Goal: Task Accomplishment & Management: Manage account settings

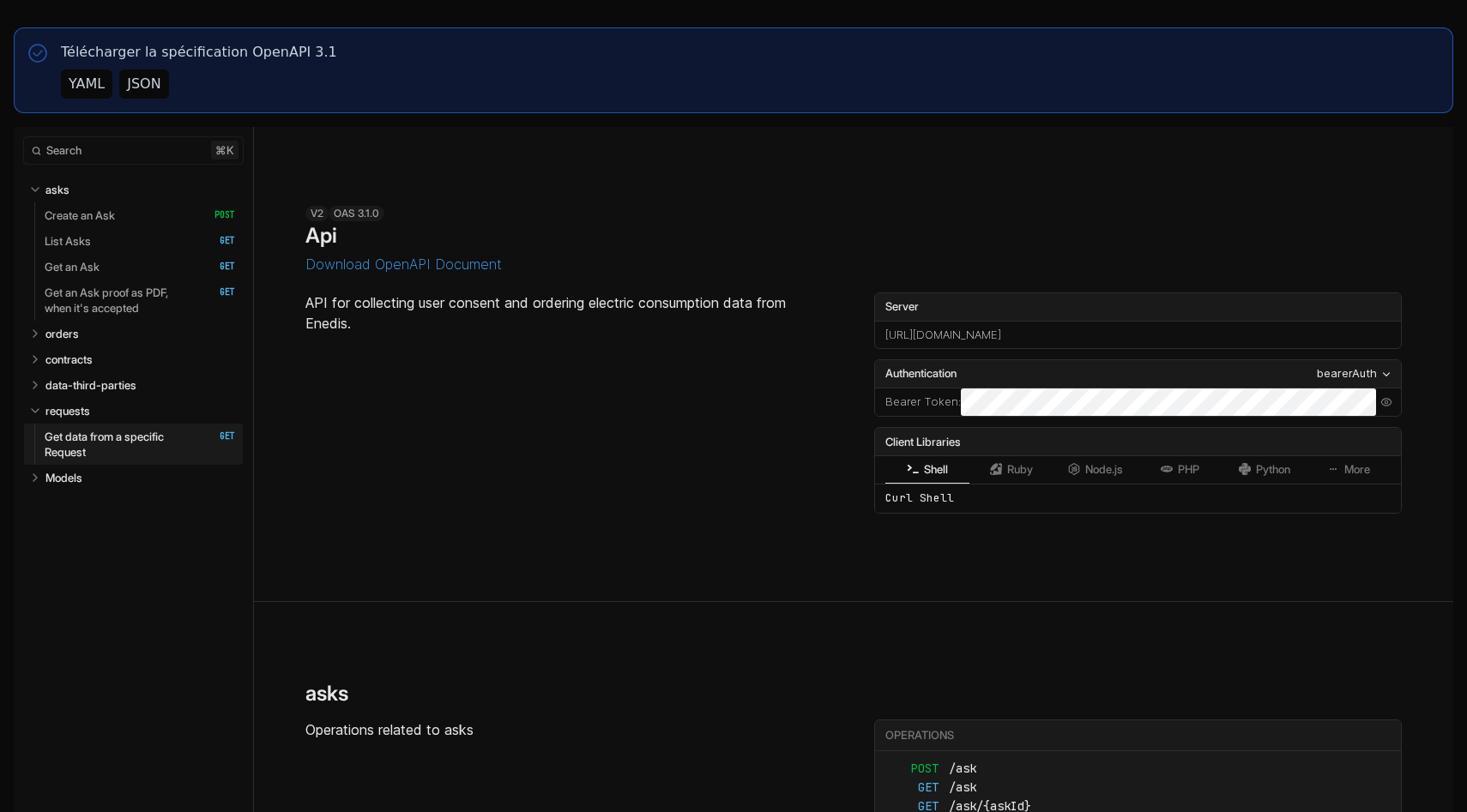
select select "**********"
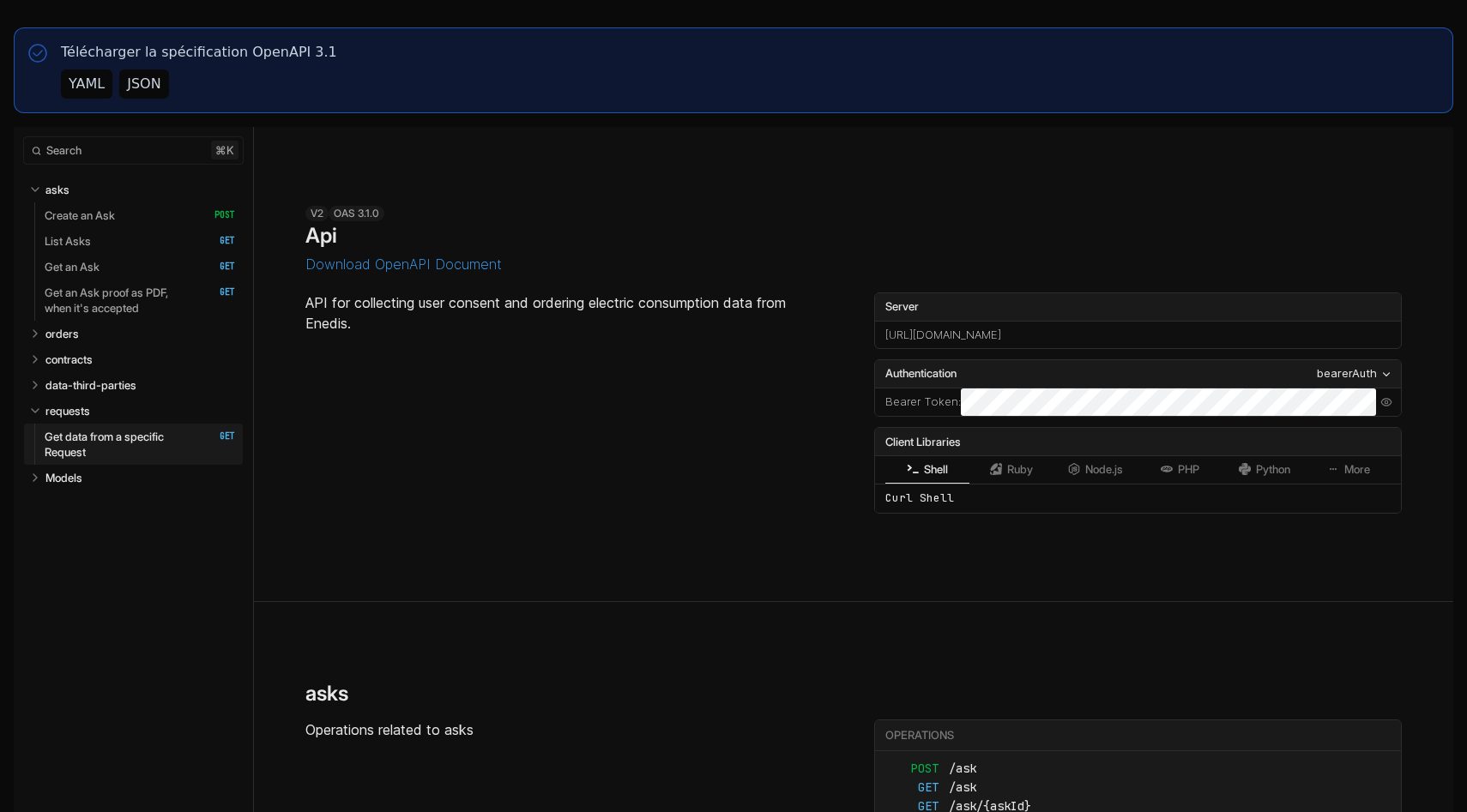
select select "**********"
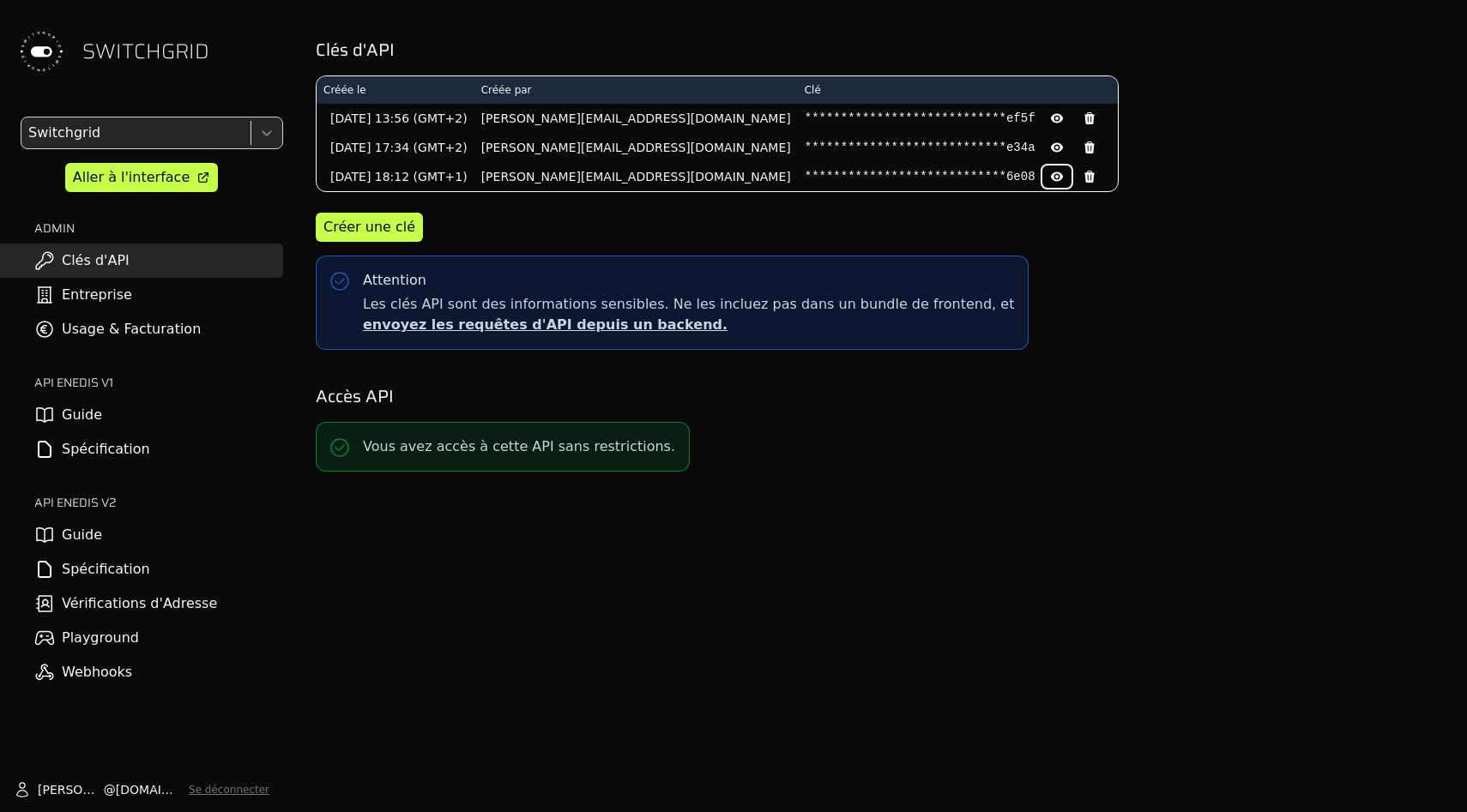
click at [1050, 173] on icon at bounding box center [1057, 177] width 14 height 14
click at [1043, 137] on button at bounding box center [1058, 147] width 29 height 23
click at [1043, 110] on button at bounding box center [1058, 118] width 29 height 23
click at [805, 125] on pre "d1c0f6308b943cda72da06562976ef5f" at bounding box center [920, 118] width 231 height 17
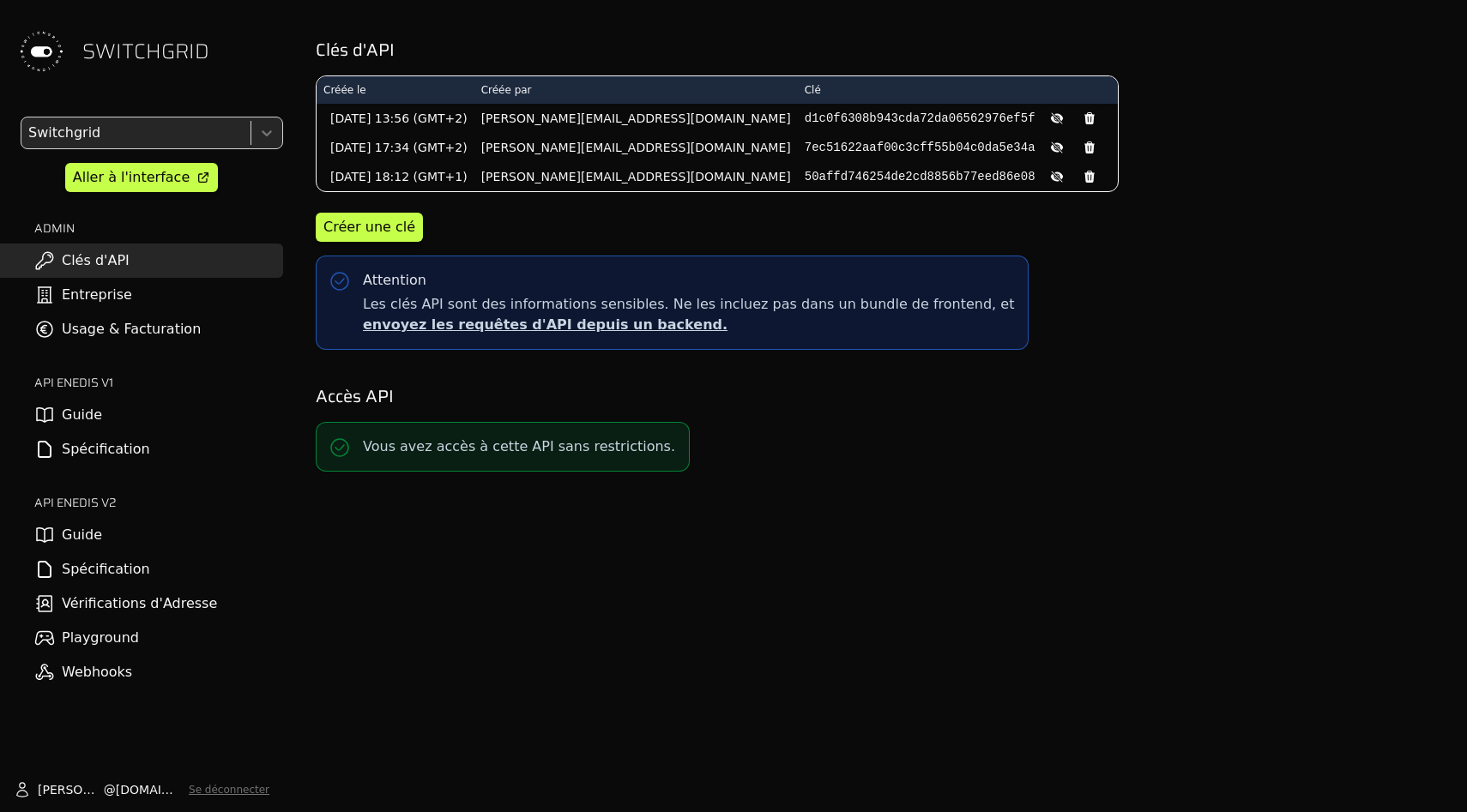
click at [805, 141] on pre "7ec51622aaf00c3cff55b04c0da5e34a" at bounding box center [920, 147] width 231 height 17
click at [805, 175] on pre "50affd746254de2cd8856b77eed86e08" at bounding box center [920, 176] width 231 height 17
click at [805, 114] on pre "d1c0f6308b943cda72da06562976ef5f" at bounding box center [920, 118] width 231 height 17
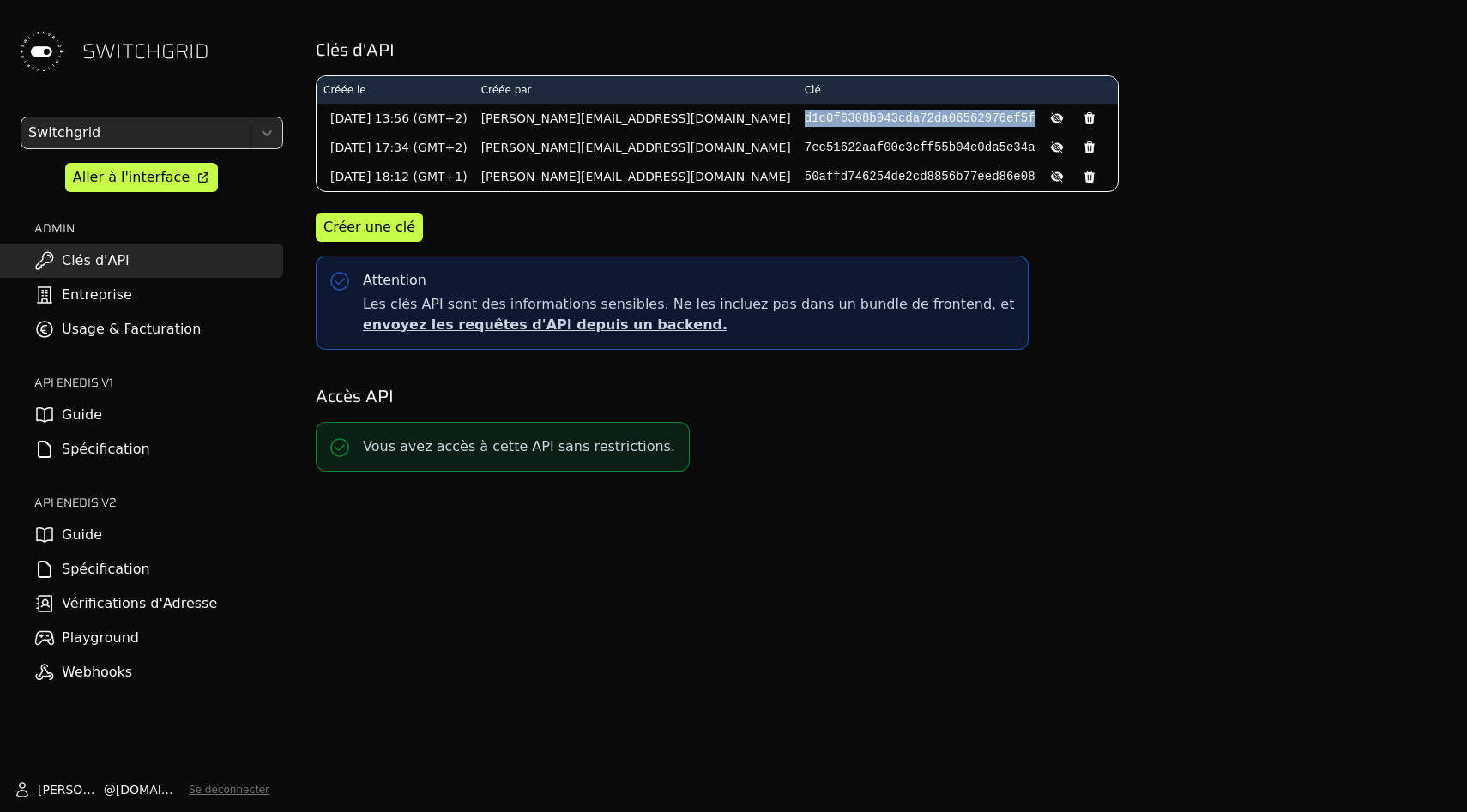
drag, startPoint x: 706, startPoint y: 114, endPoint x: 706, endPoint y: 142, distance: 28.0
click at [805, 114] on pre "d1c0f6308b943cda72da06562976ef5f" at bounding box center [920, 118] width 231 height 17
click at [805, 142] on pre "7ec51622aaf00c3cff55b04c0da5e34a" at bounding box center [920, 147] width 231 height 17
click at [805, 180] on pre "50affd746254de2cd8856b77eed86e08" at bounding box center [920, 176] width 231 height 17
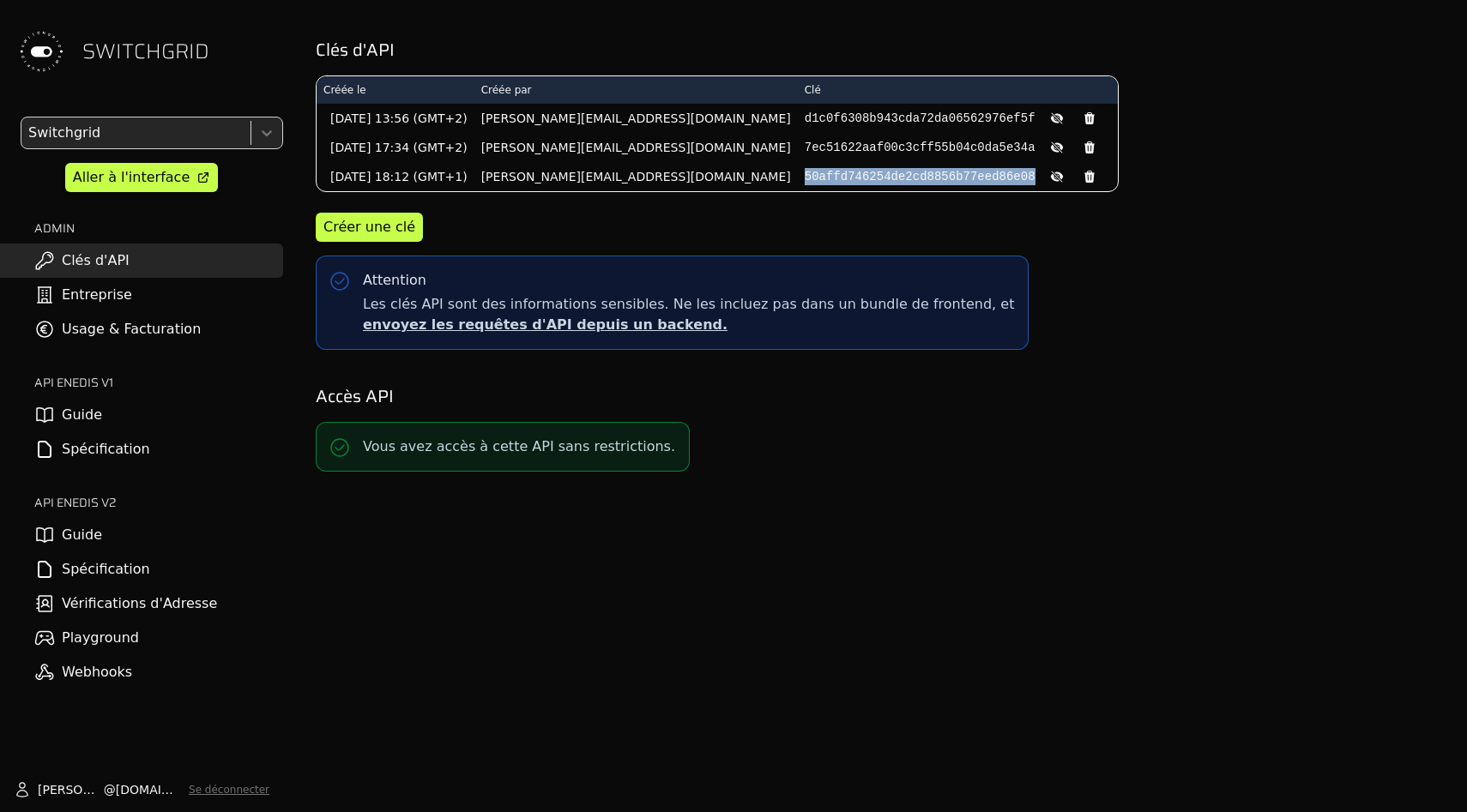
click at [805, 180] on pre "50affd746254de2cd8856b77eed86e08" at bounding box center [920, 176] width 231 height 17
click at [805, 112] on pre "d1c0f6308b943cda72da06562976ef5f" at bounding box center [920, 118] width 231 height 17
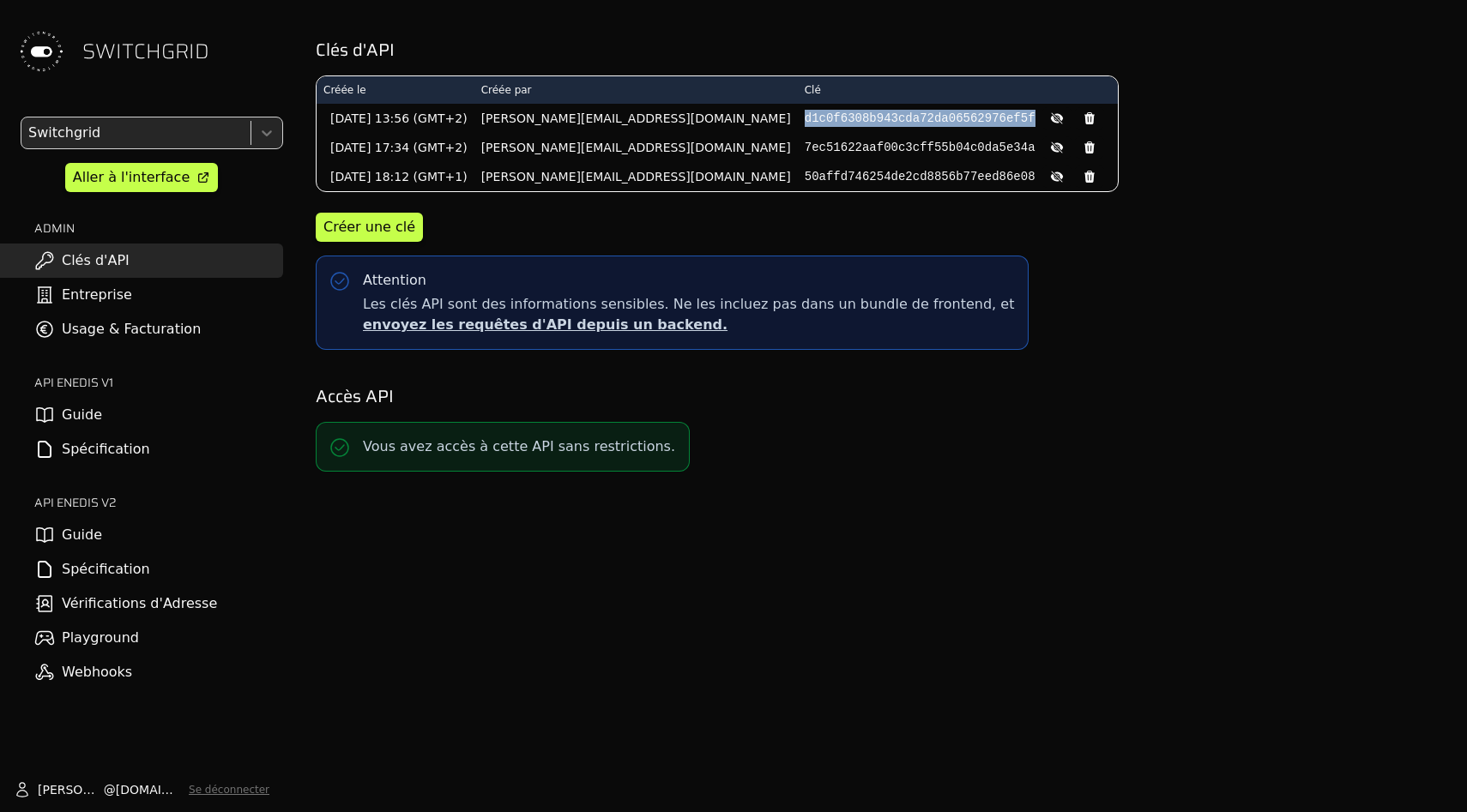
click at [805, 112] on pre "d1c0f6308b943cda72da06562976ef5f" at bounding box center [920, 118] width 231 height 17
copy pre "d1c0f6308b943cda72da06562976ef5f"
click at [805, 122] on pre "d1c0f6308b943cda72da06562976ef5f" at bounding box center [920, 118] width 231 height 17
copy pre "d1c0f6308b943cda72da06562976ef5f"
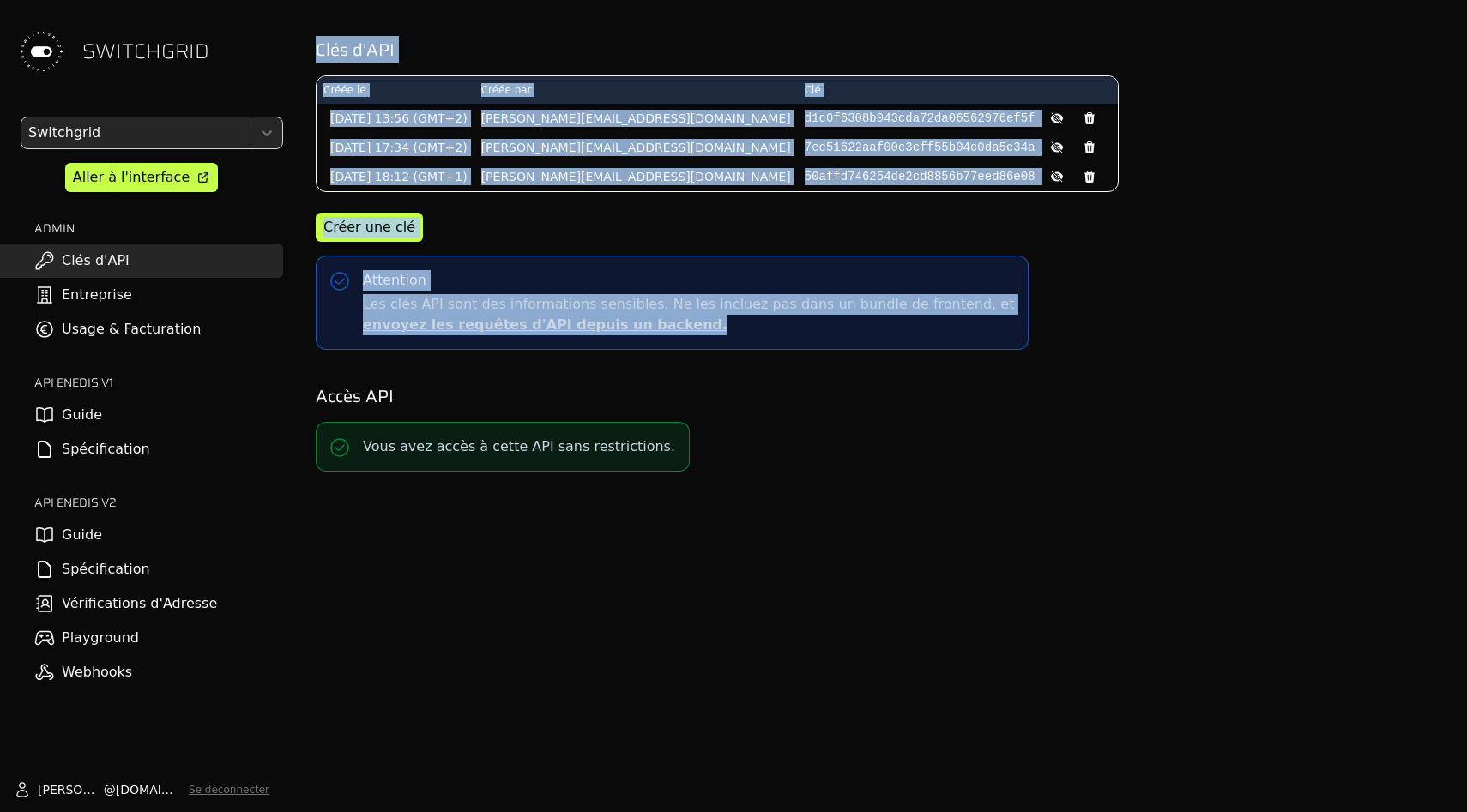
drag, startPoint x: 634, startPoint y: 21, endPoint x: 669, endPoint y: 468, distance: 448.4
click at [669, 466] on div "Clés d'API Créée le Créée par Clé 01/06/2024 13:56 (GMT+2) matthieu@switchgrid.…" at bounding box center [879, 241] width 1148 height 482
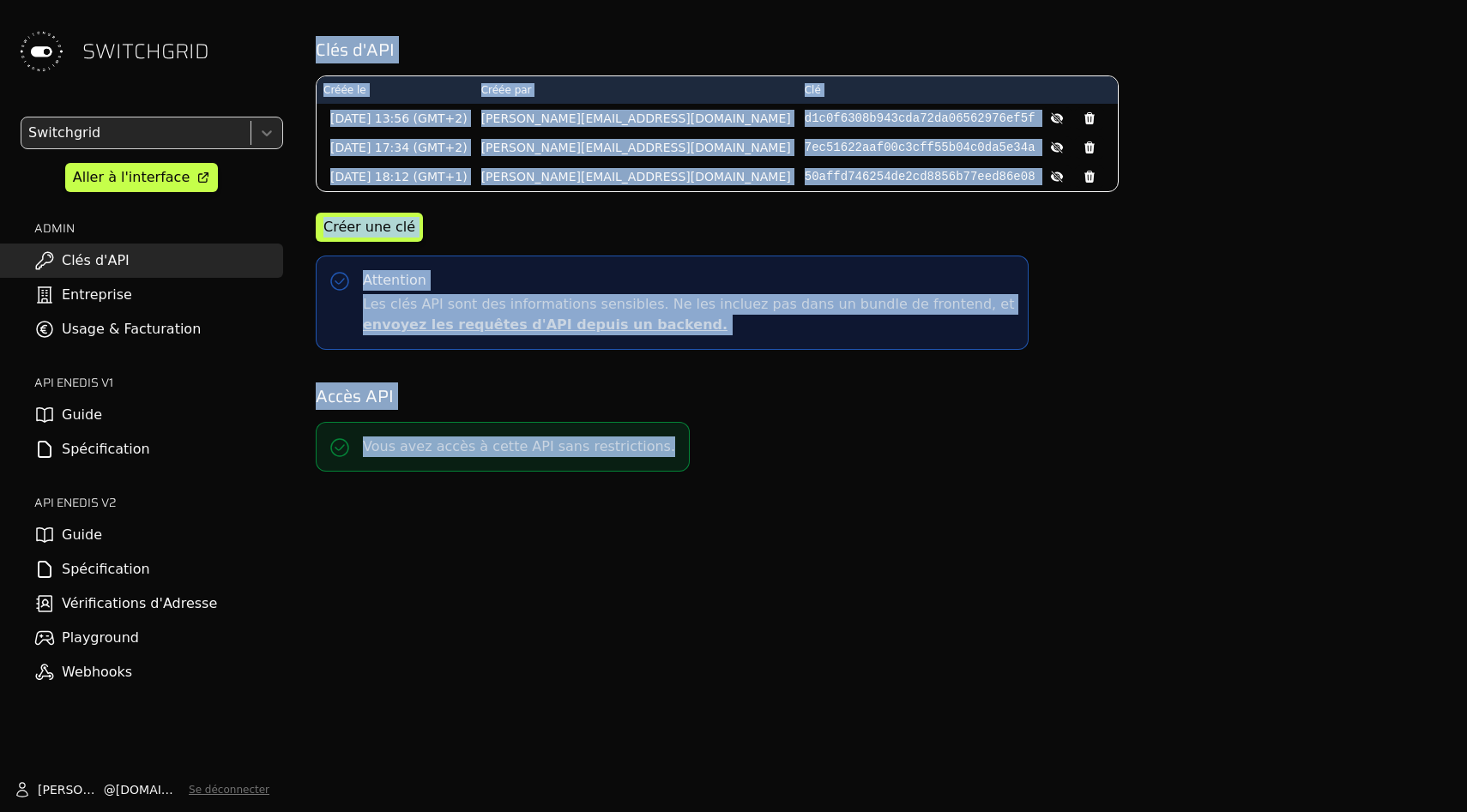
click at [669, 468] on div "Accès API Vous avez accès à cette API sans restrictions." at bounding box center [879, 428] width 1148 height 108
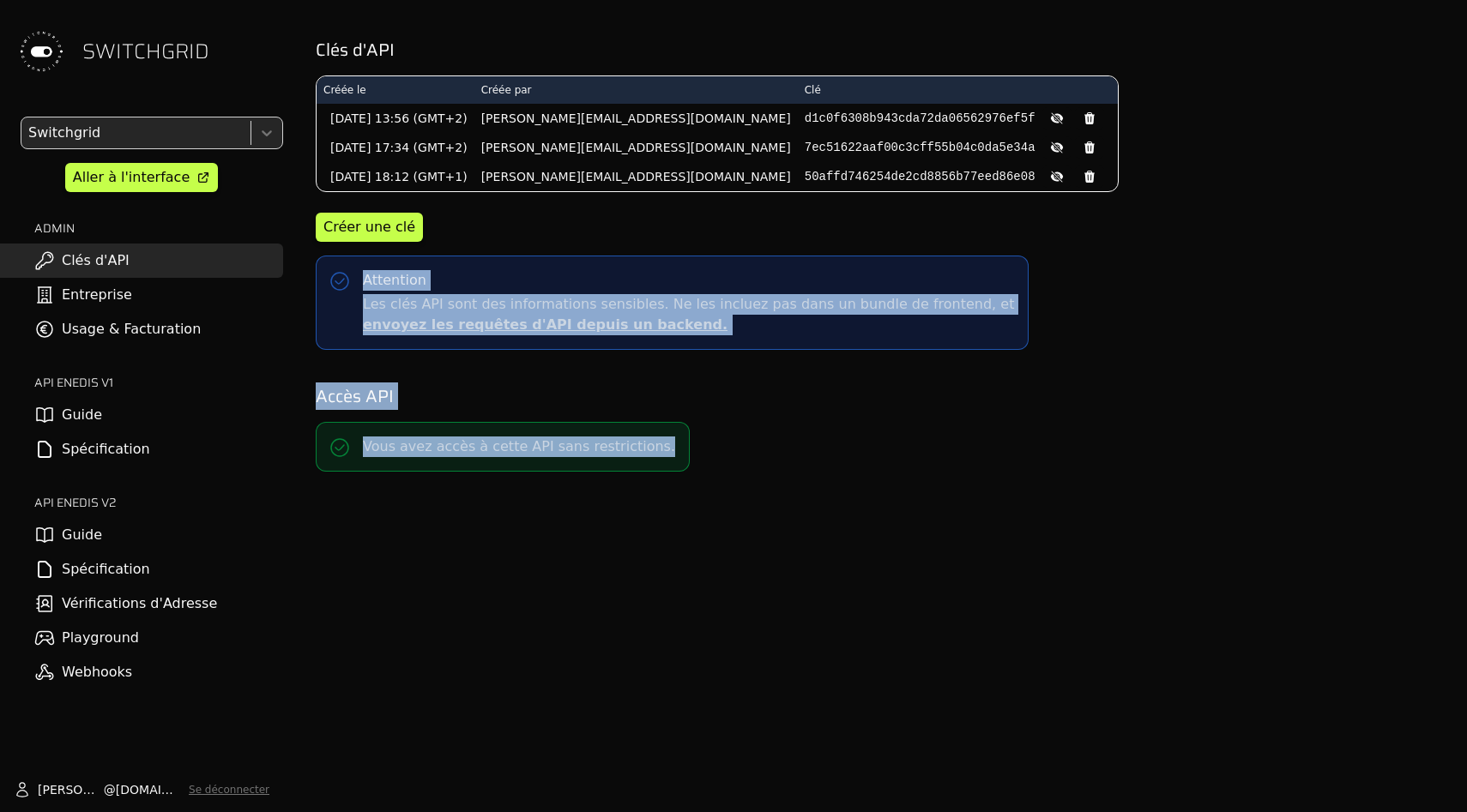
drag, startPoint x: 716, startPoint y: 492, endPoint x: 576, endPoint y: -27, distance: 537.6
click at [576, 0] on html "SWITCHGRID Switchgrid Aller à l'interface ADMIN Clés d'API Entreprise Usage & F…" at bounding box center [734, 406] width 1467 height 812
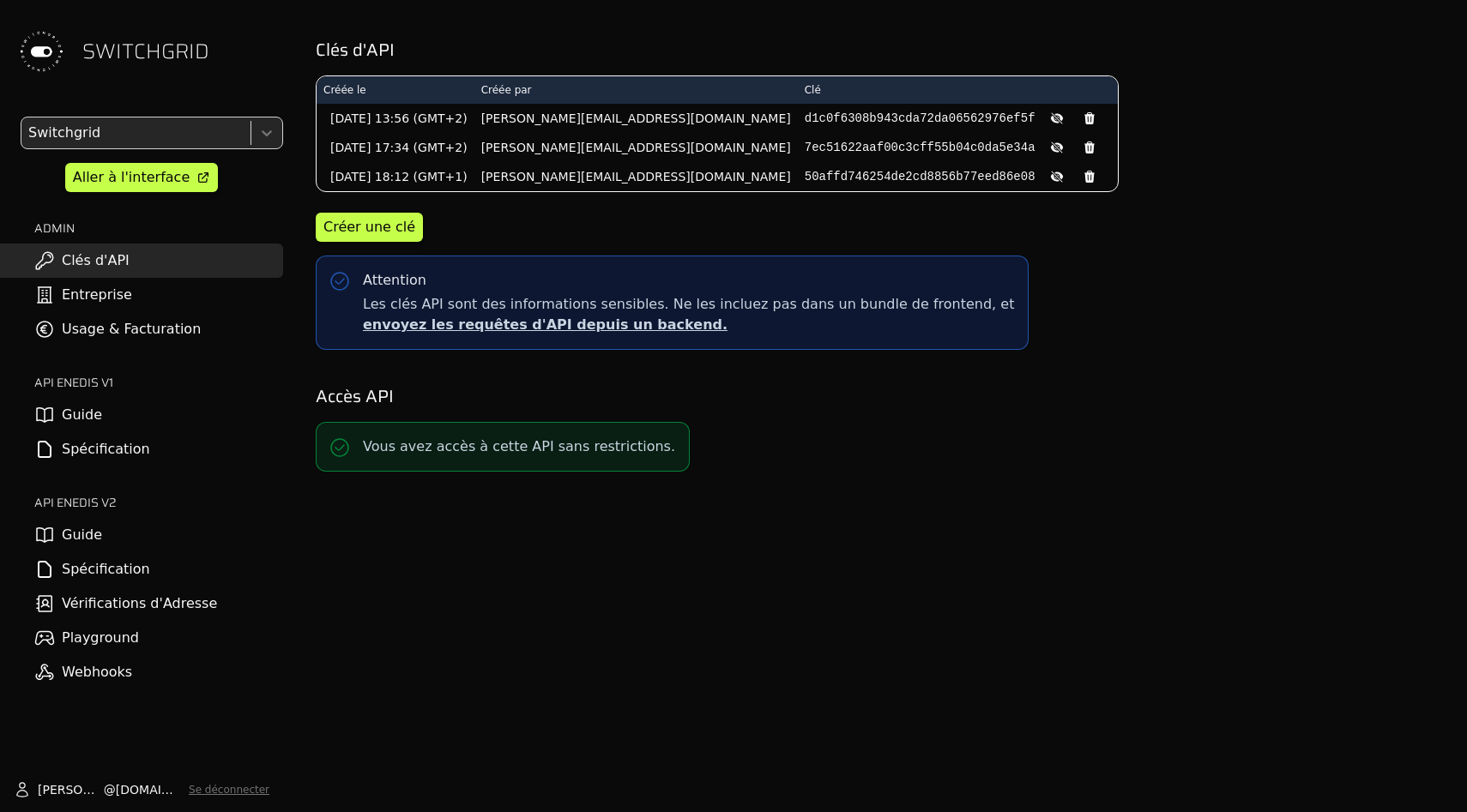
click at [625, 507] on div "Clés d'API Créée le Créée par Clé 01/06/2024 13:56 (GMT+2) matthieu@switchgrid.…" at bounding box center [879, 406] width 1175 height 812
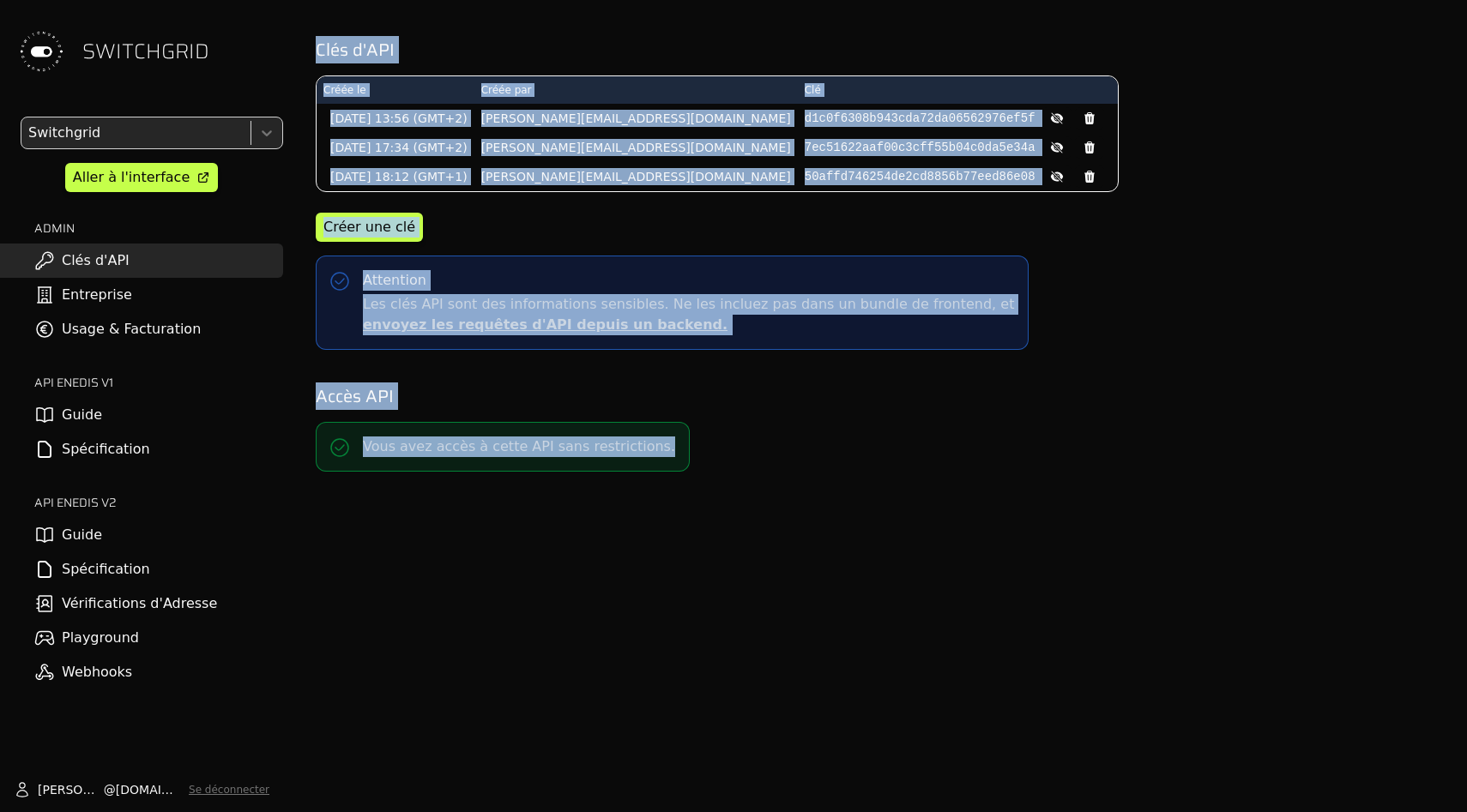
drag, startPoint x: 528, startPoint y: 12, endPoint x: 596, endPoint y: 812, distance: 802.9
click at [596, 812] on div "Clés d'API Créée le Créée par Clé 01/06/2024 13:56 (GMT+2) matthieu@switchgrid.…" at bounding box center [879, 406] width 1175 height 812
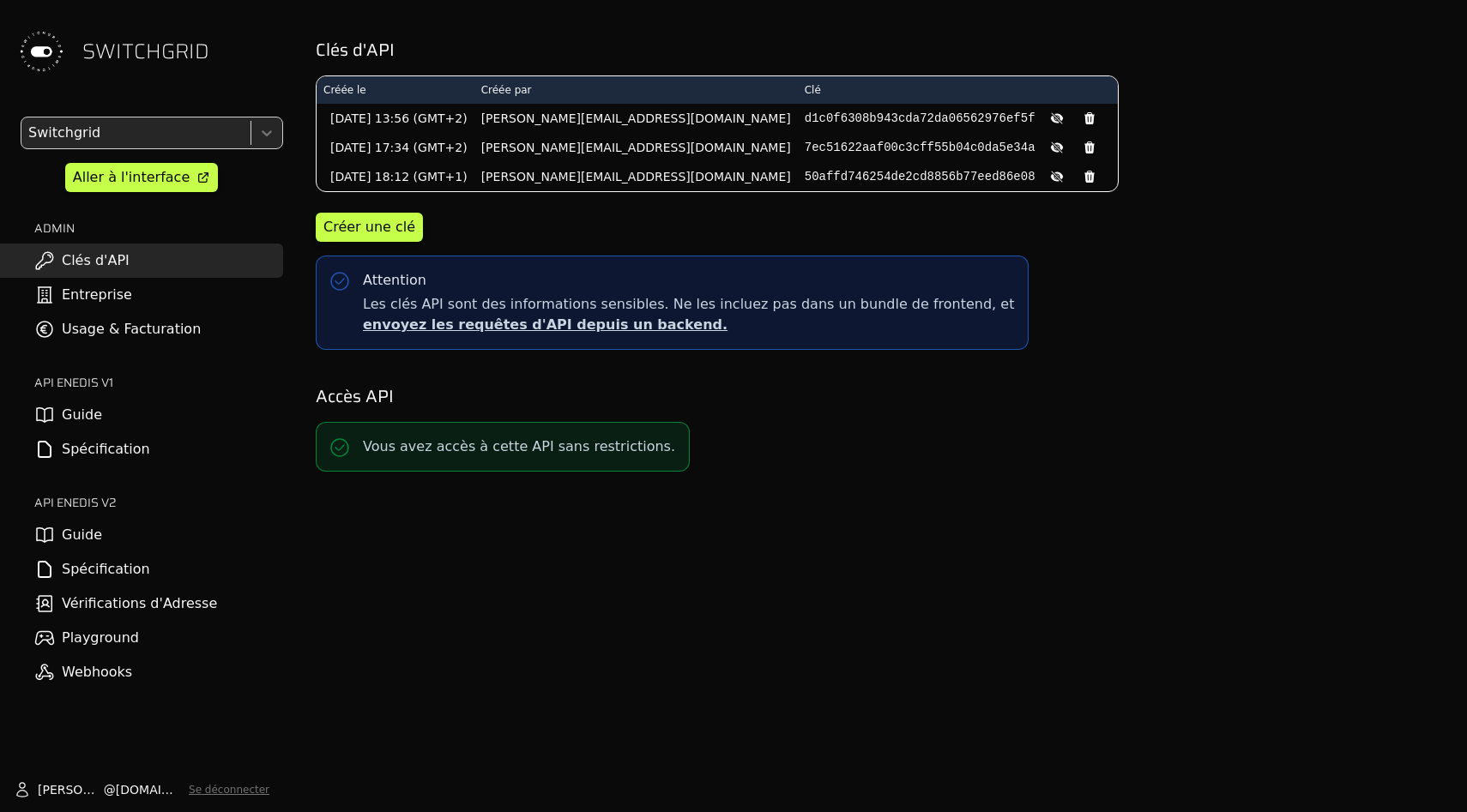
click at [581, 645] on div "Clés d'API Créée le Créée par Clé 01/06/2024 13:56 (GMT+2) matthieu@switchgrid.…" at bounding box center [879, 406] width 1175 height 812
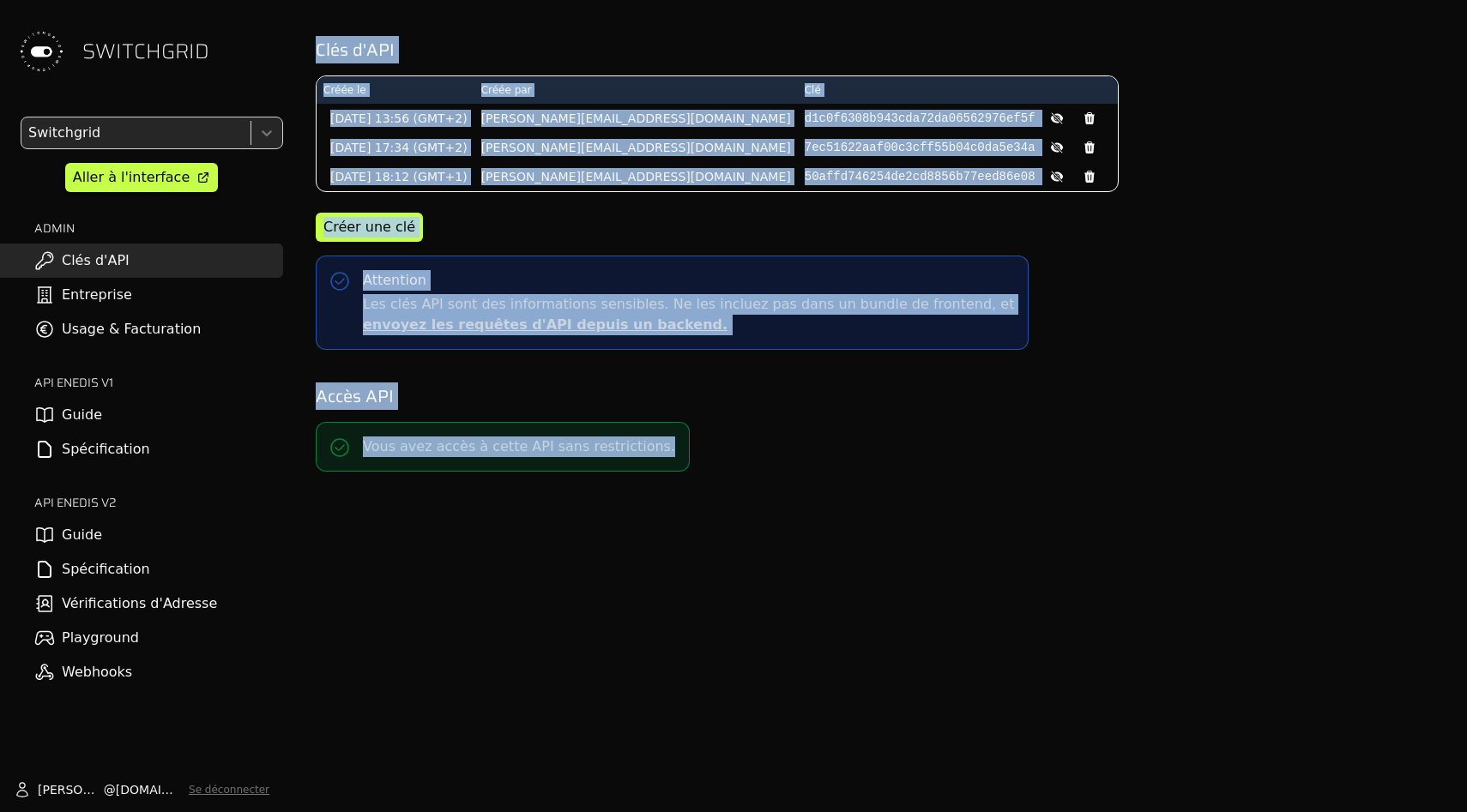
drag, startPoint x: 581, startPoint y: 645, endPoint x: 520, endPoint y: 9, distance: 638.9
click at [520, 9] on div "Clés d'API Créée le Créée par Clé 01/06/2024 13:56 (GMT+2) matthieu@switchgrid.…" at bounding box center [879, 406] width 1175 height 812
click at [520, 9] on div "Clés d'API Créée le Créée par Clé 01/06/2024 13:56 (GMT+2) matthieu@switchgrid.…" at bounding box center [879, 241] width 1148 height 482
drag, startPoint x: 520, startPoint y: 9, endPoint x: 557, endPoint y: 650, distance: 642.1
click at [557, 650] on div "Clés d'API Créée le Créée par Clé 01/06/2024 13:56 (GMT+2) matthieu@switchgrid.…" at bounding box center [879, 406] width 1175 height 812
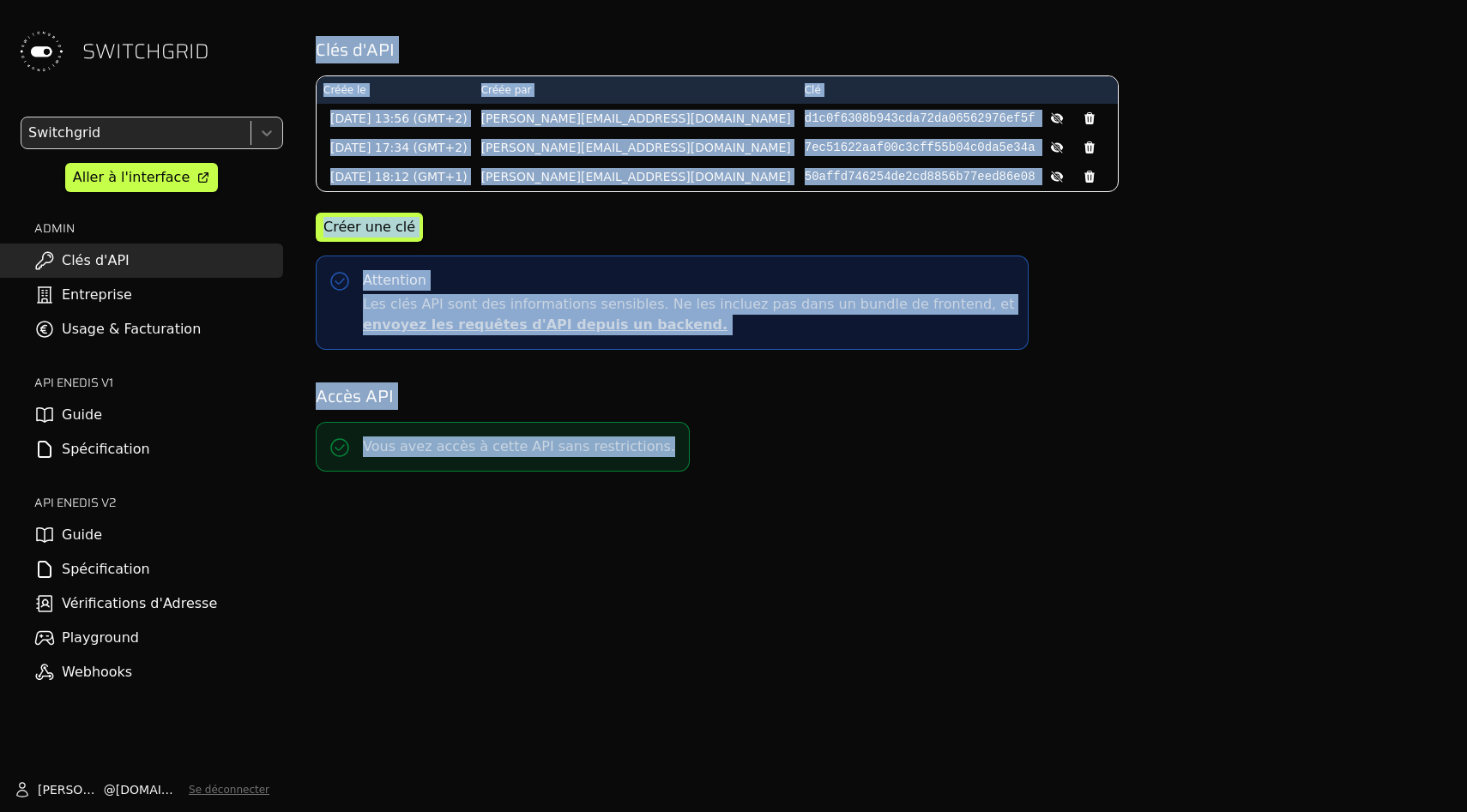
click at [557, 650] on div "Clés d'API Créée le Créée par Clé 01/06/2024 13:56 (GMT+2) matthieu@switchgrid.…" at bounding box center [879, 406] width 1175 height 812
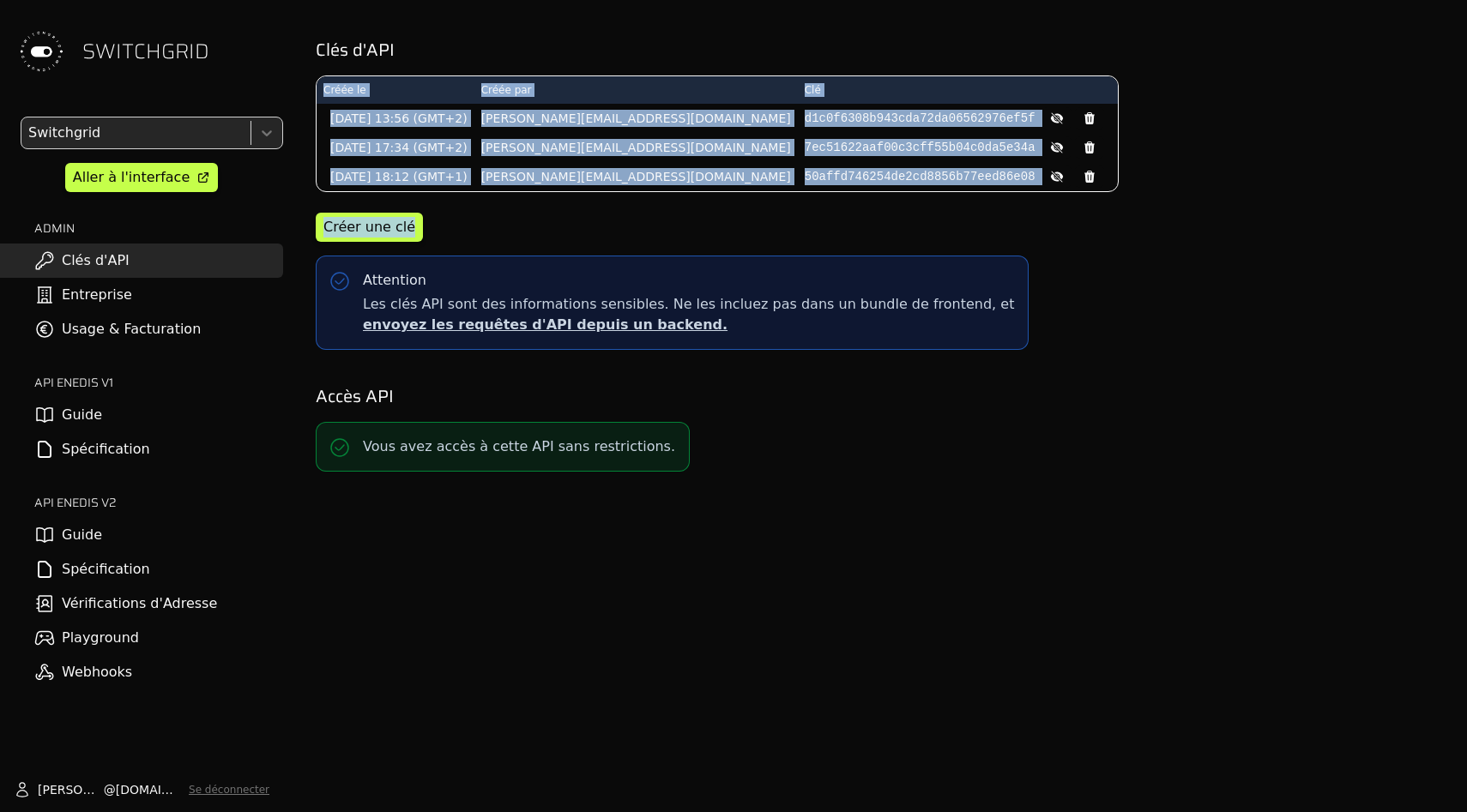
drag, startPoint x: 834, startPoint y: 220, endPoint x: 798, endPoint y: 52, distance: 171.8
click at [798, 53] on div "Clés d'API Créée le Créée par Clé 01/06/2024 13:56 (GMT+2) matthieu@switchgrid.…" at bounding box center [880, 139] width 1127 height 204
click at [798, 52] on h2 "Clés d'API" at bounding box center [880, 49] width 1127 height 24
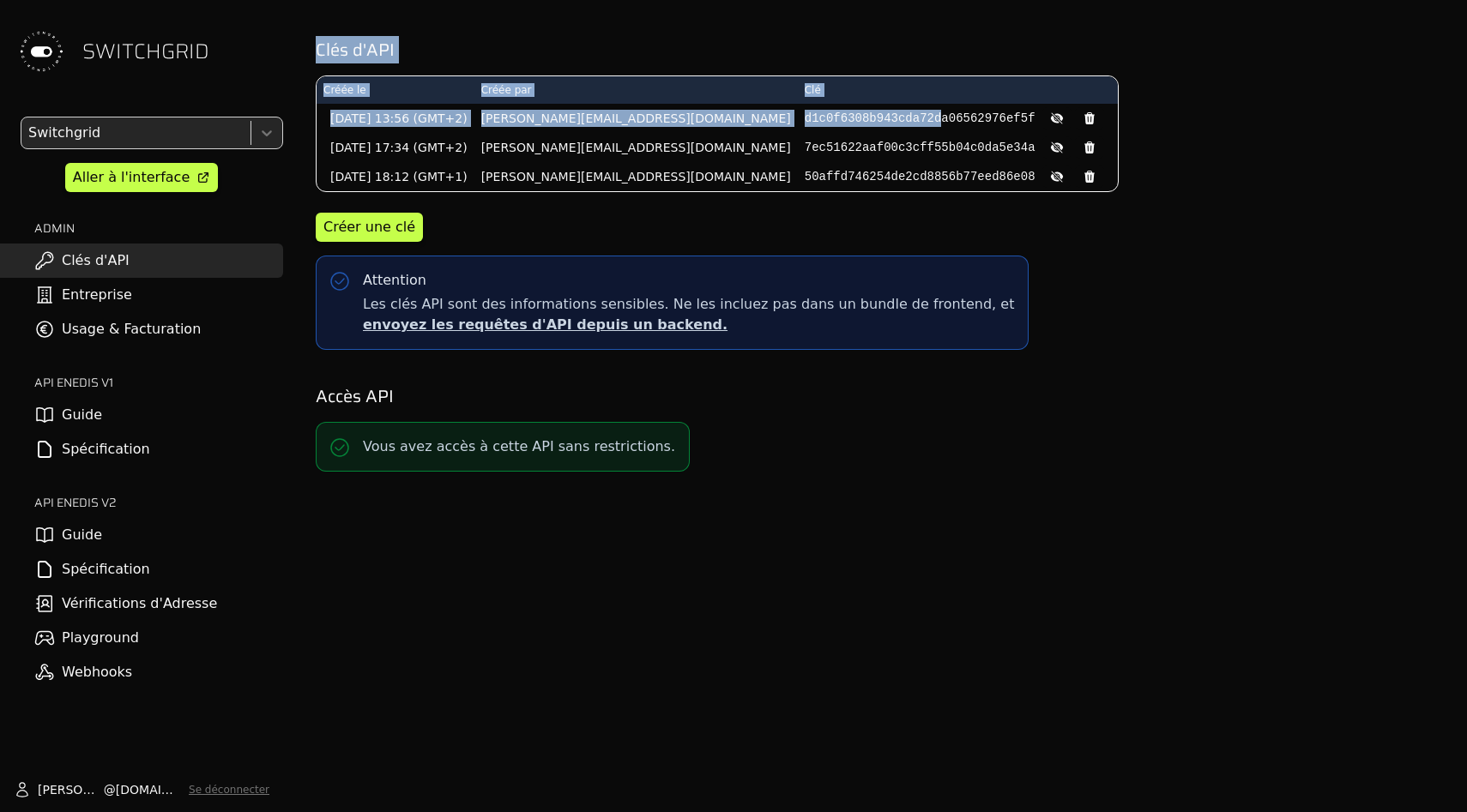
drag, startPoint x: 799, startPoint y: 36, endPoint x: 799, endPoint y: 367, distance: 331.0
click at [799, 367] on div "Clés d'API Créée le Créée par Clé 01/06/2024 13:56 (GMT+2) matthieu@switchgrid.…" at bounding box center [879, 241] width 1148 height 482
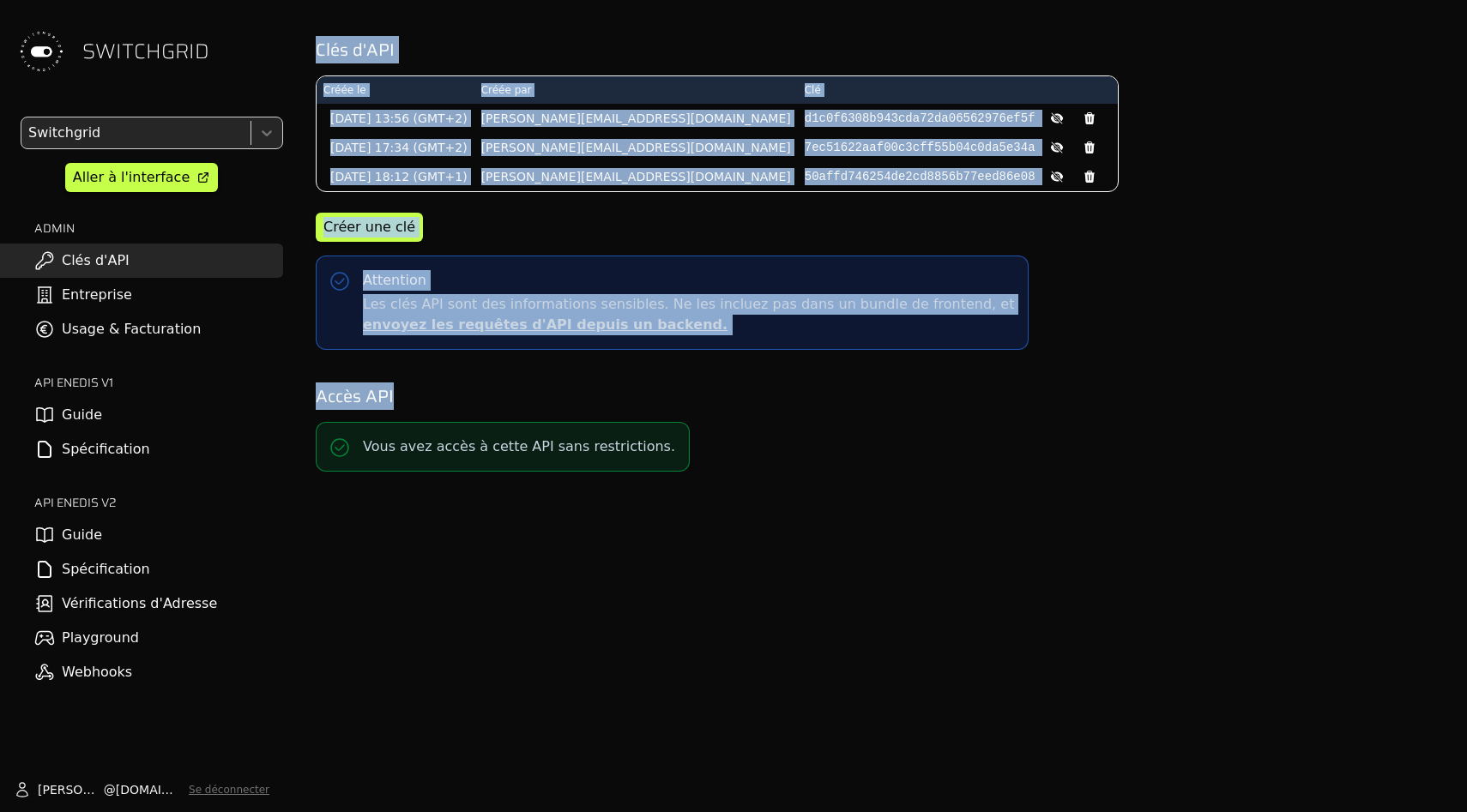
drag, startPoint x: 822, startPoint y: 603, endPoint x: 812, endPoint y: 7, distance: 596.1
click at [812, 7] on div "Clés d'API Créée le Créée par Clé 01/06/2024 13:56 (GMT+2) matthieu@switchgrid.…" at bounding box center [879, 406] width 1175 height 812
click at [812, 7] on div "Clés d'API Créée le Créée par Clé 01/06/2024 13:56 (GMT+2) matthieu@switchgrid.…" at bounding box center [879, 241] width 1148 height 482
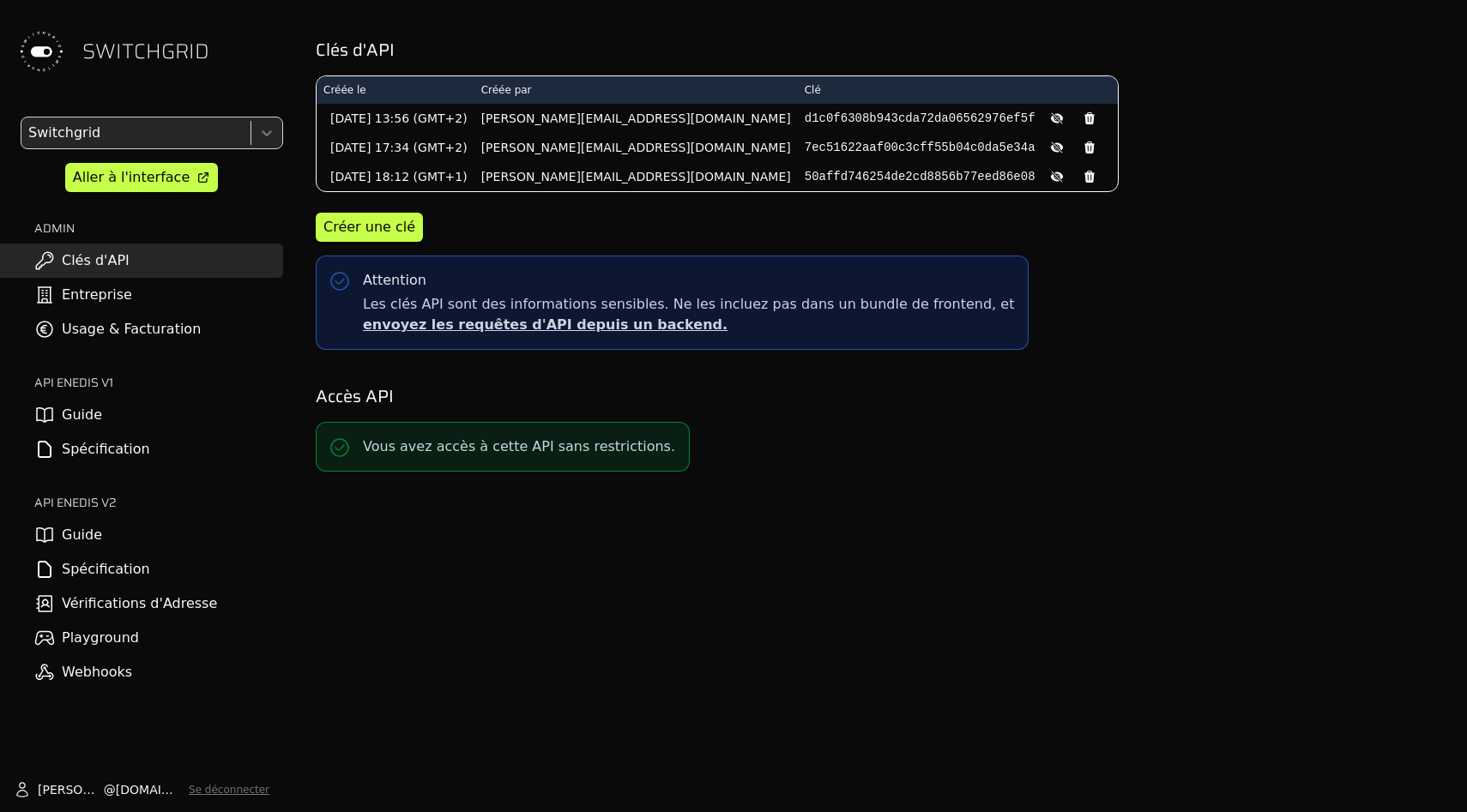
click at [821, 119] on pre "d1c0f6308b943cda72da06562976ef5f" at bounding box center [920, 118] width 231 height 17
click at [1084, 122] on icon at bounding box center [1089, 118] width 10 height 12
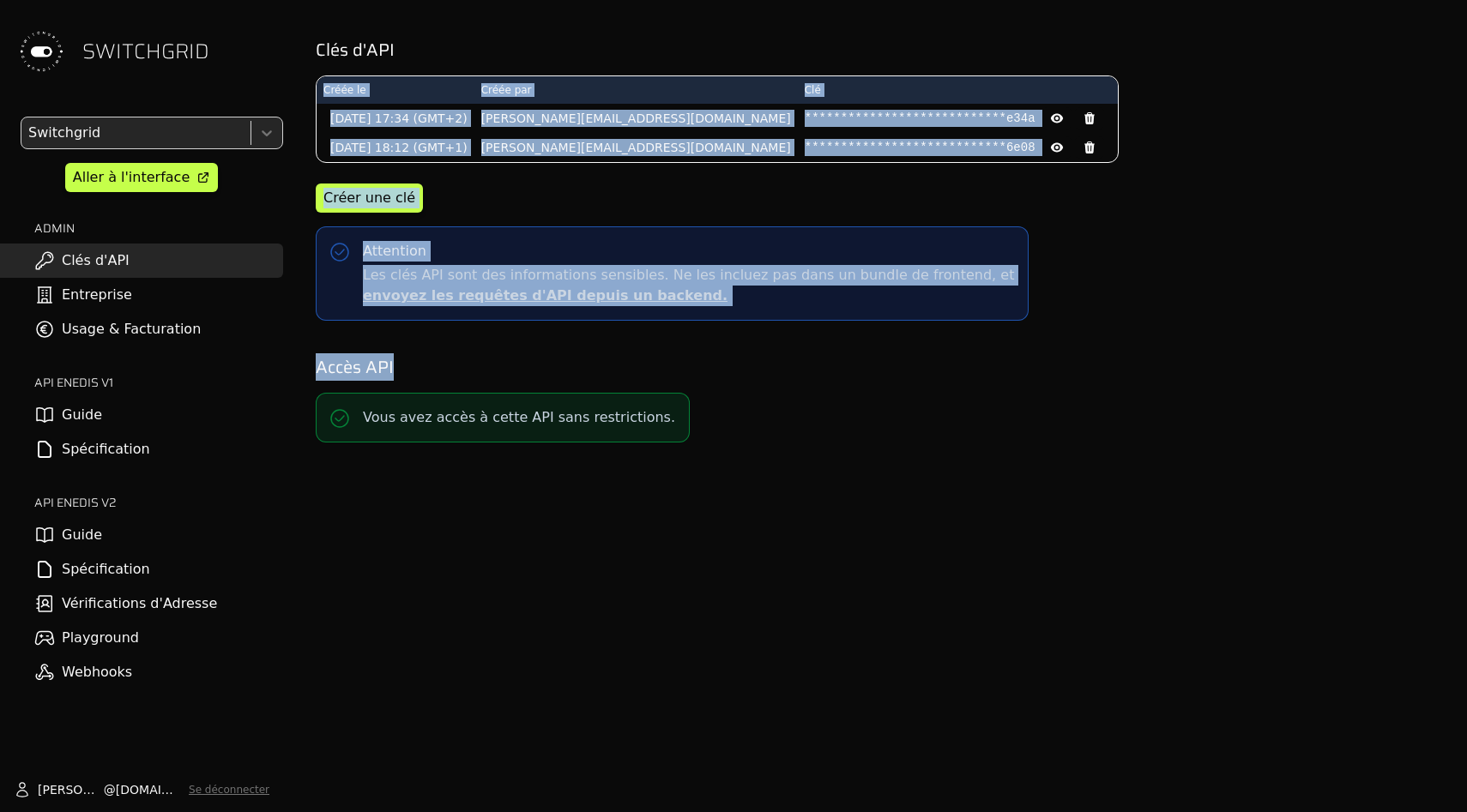
drag, startPoint x: 920, startPoint y: 52, endPoint x: 925, endPoint y: 635, distance: 583.0
click at [925, 630] on div "**********" at bounding box center [879, 406] width 1175 height 812
click at [925, 635] on div "**********" at bounding box center [879, 406] width 1175 height 812
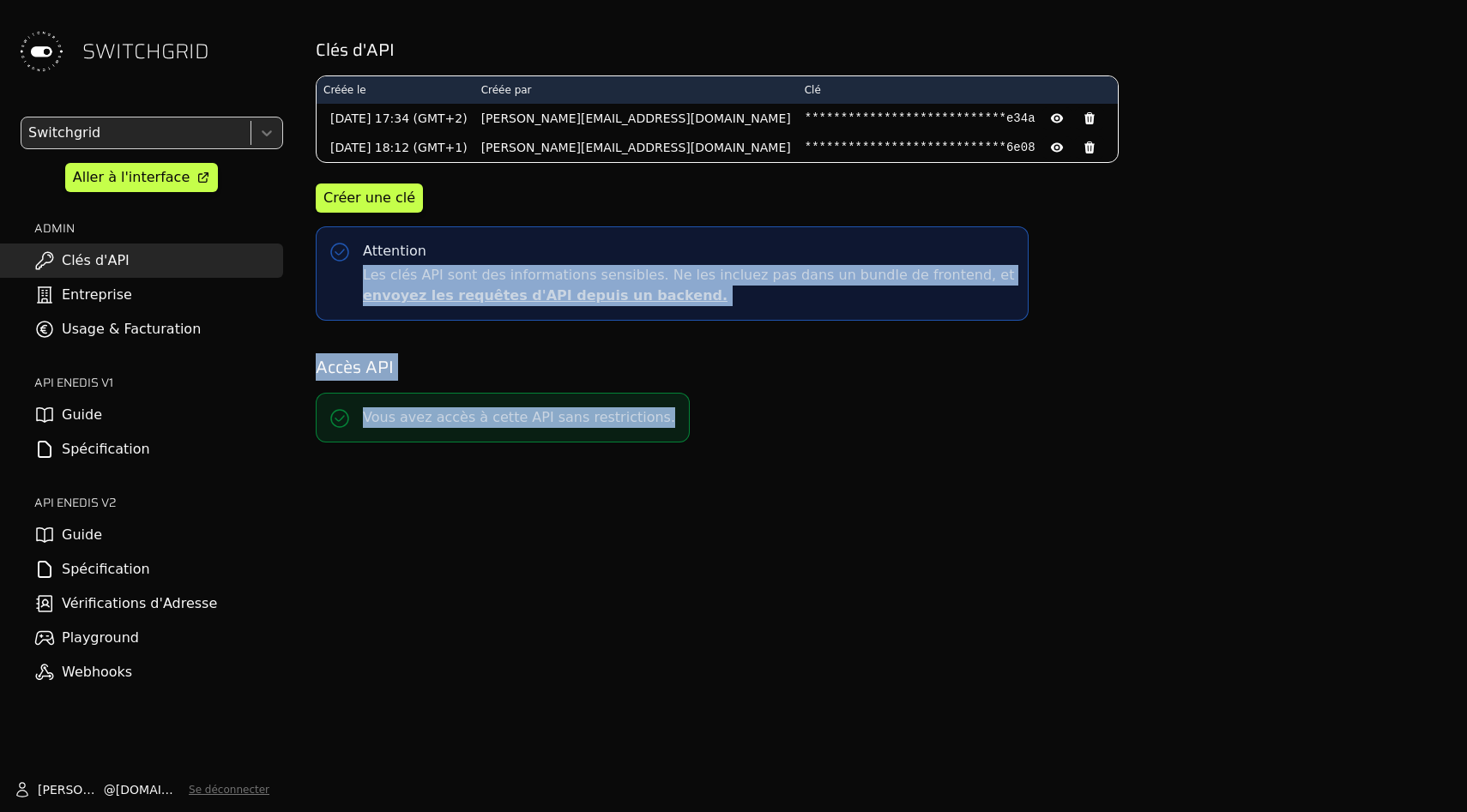
drag, startPoint x: 754, startPoint y: 561, endPoint x: 531, endPoint y: 94, distance: 517.5
click at [533, 104] on div "**********" at bounding box center [879, 406] width 1175 height 812
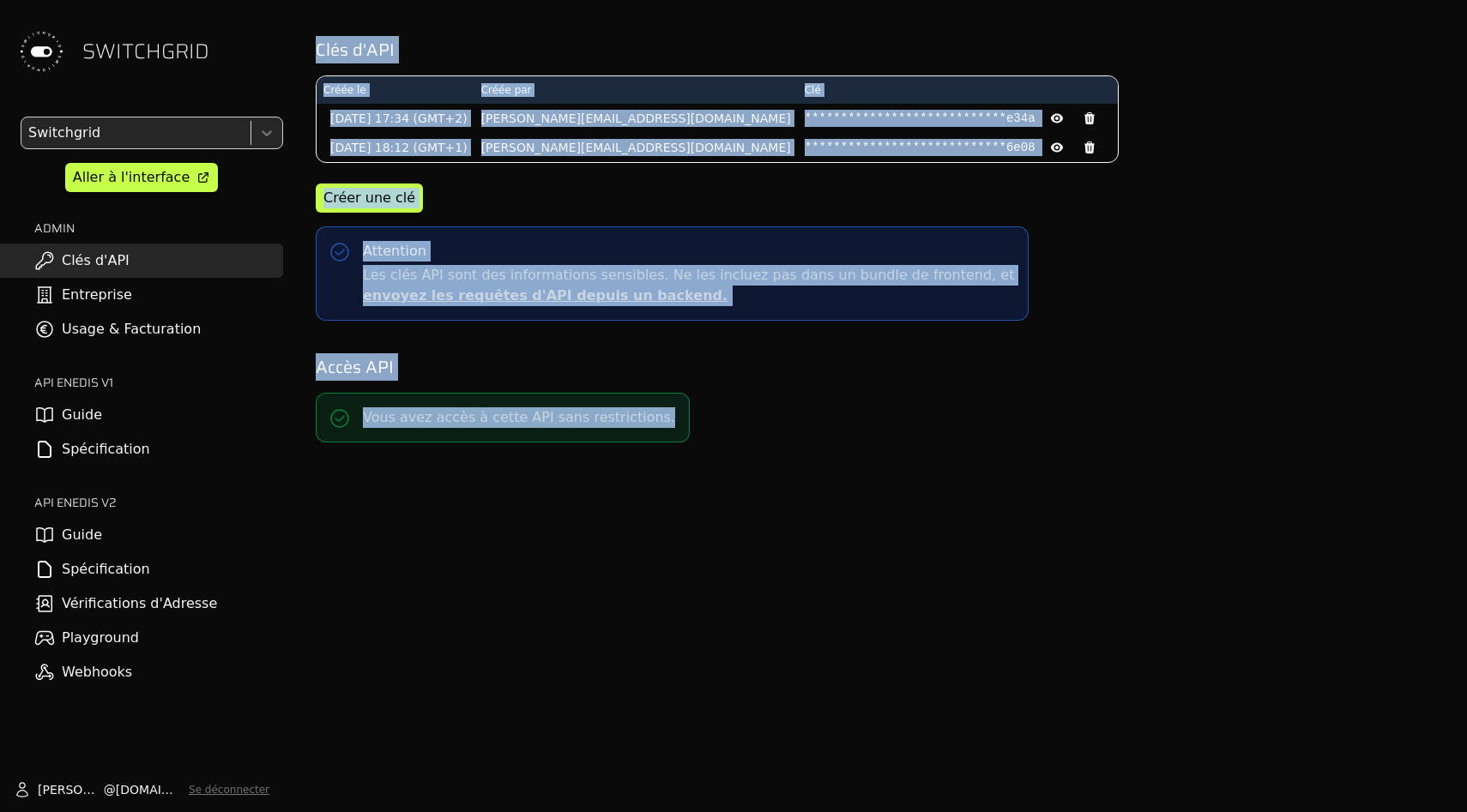
drag, startPoint x: 530, startPoint y: 23, endPoint x: 649, endPoint y: 633, distance: 621.5
click at [649, 632] on div "**********" at bounding box center [879, 406] width 1175 height 812
click at [649, 633] on div "**********" at bounding box center [879, 406] width 1175 height 812
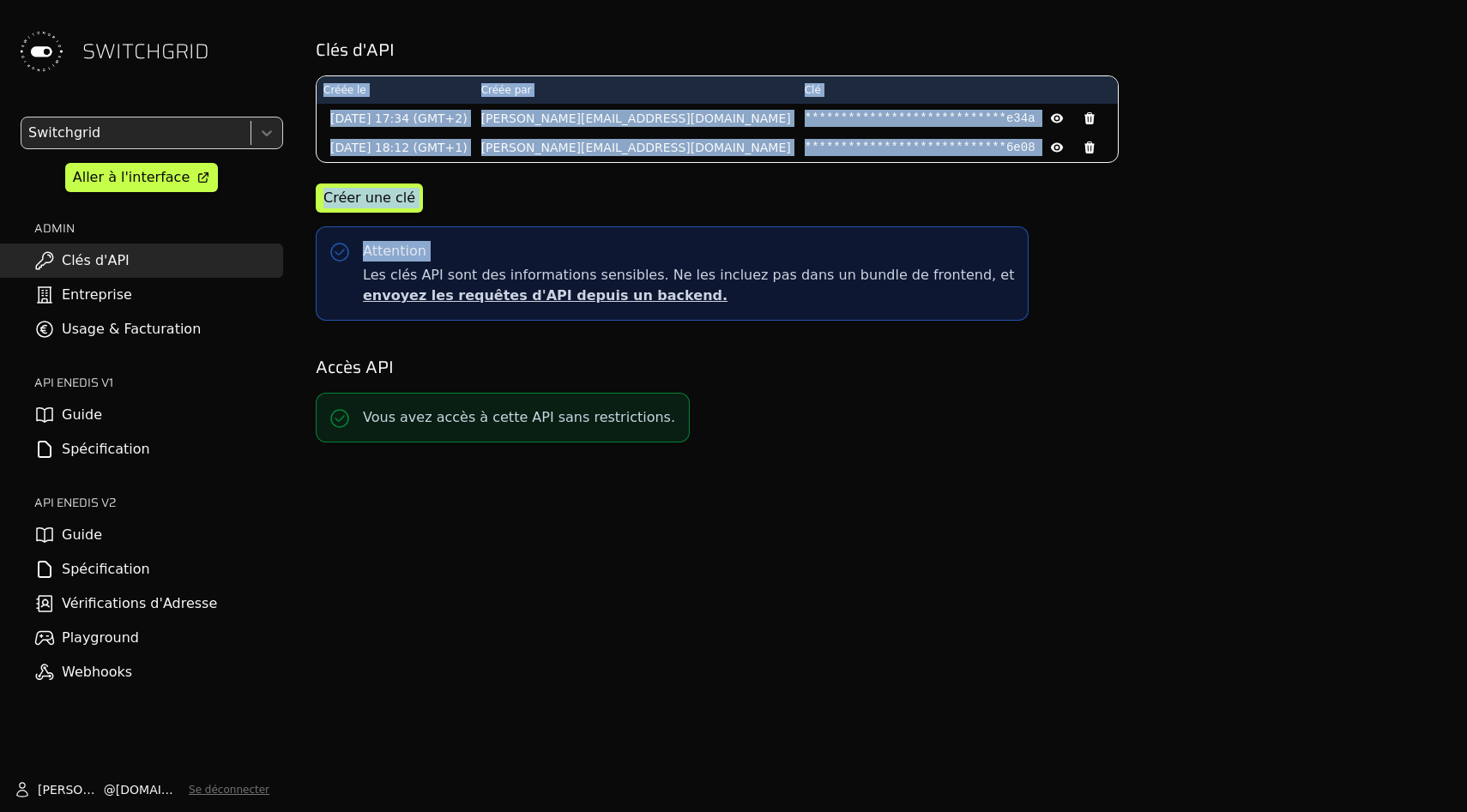
drag, startPoint x: 745, startPoint y: 55, endPoint x: 775, endPoint y: 494, distance: 440.0
click at [775, 490] on div "**********" at bounding box center [879, 406] width 1175 height 812
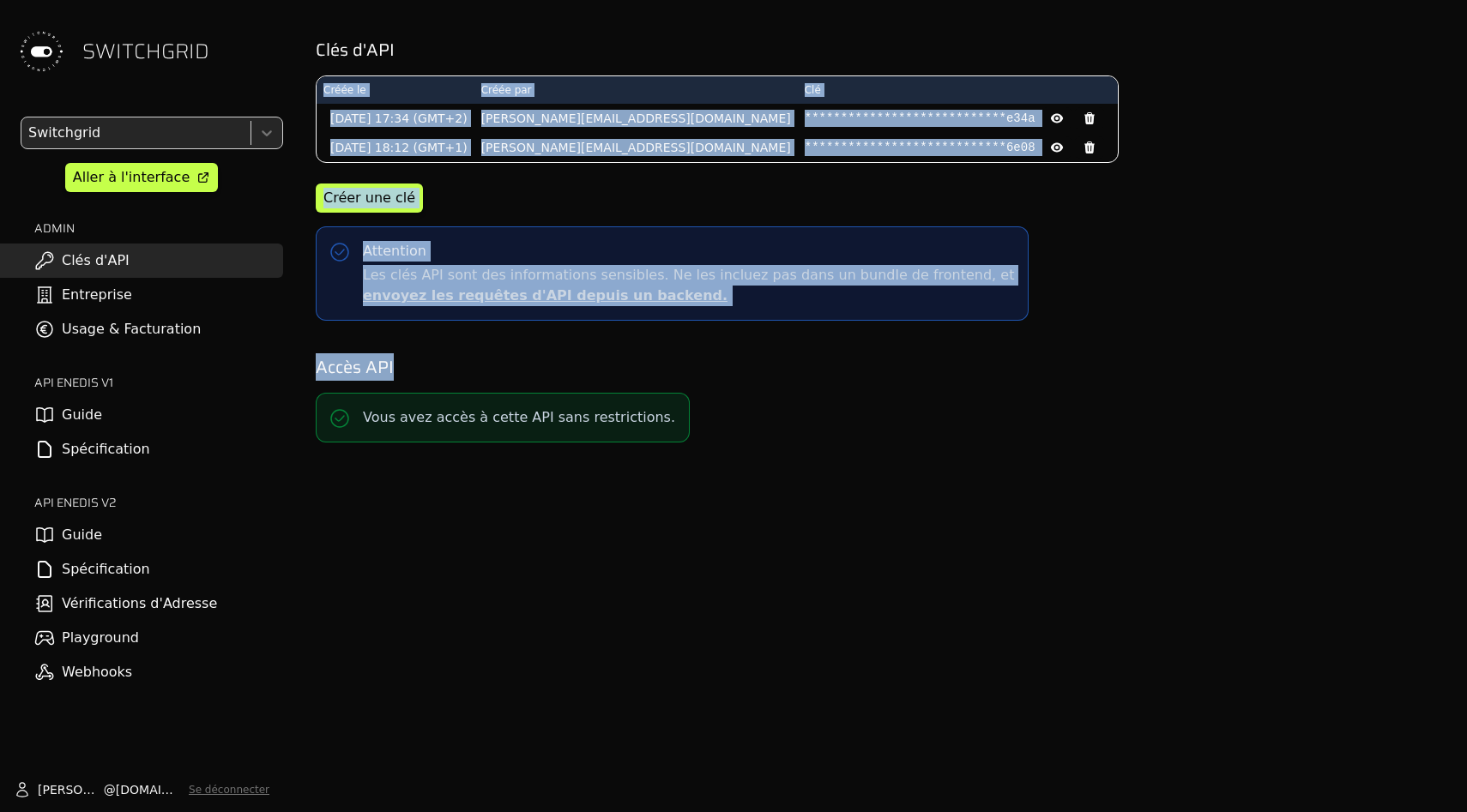
click at [775, 494] on div "**********" at bounding box center [879, 406] width 1175 height 812
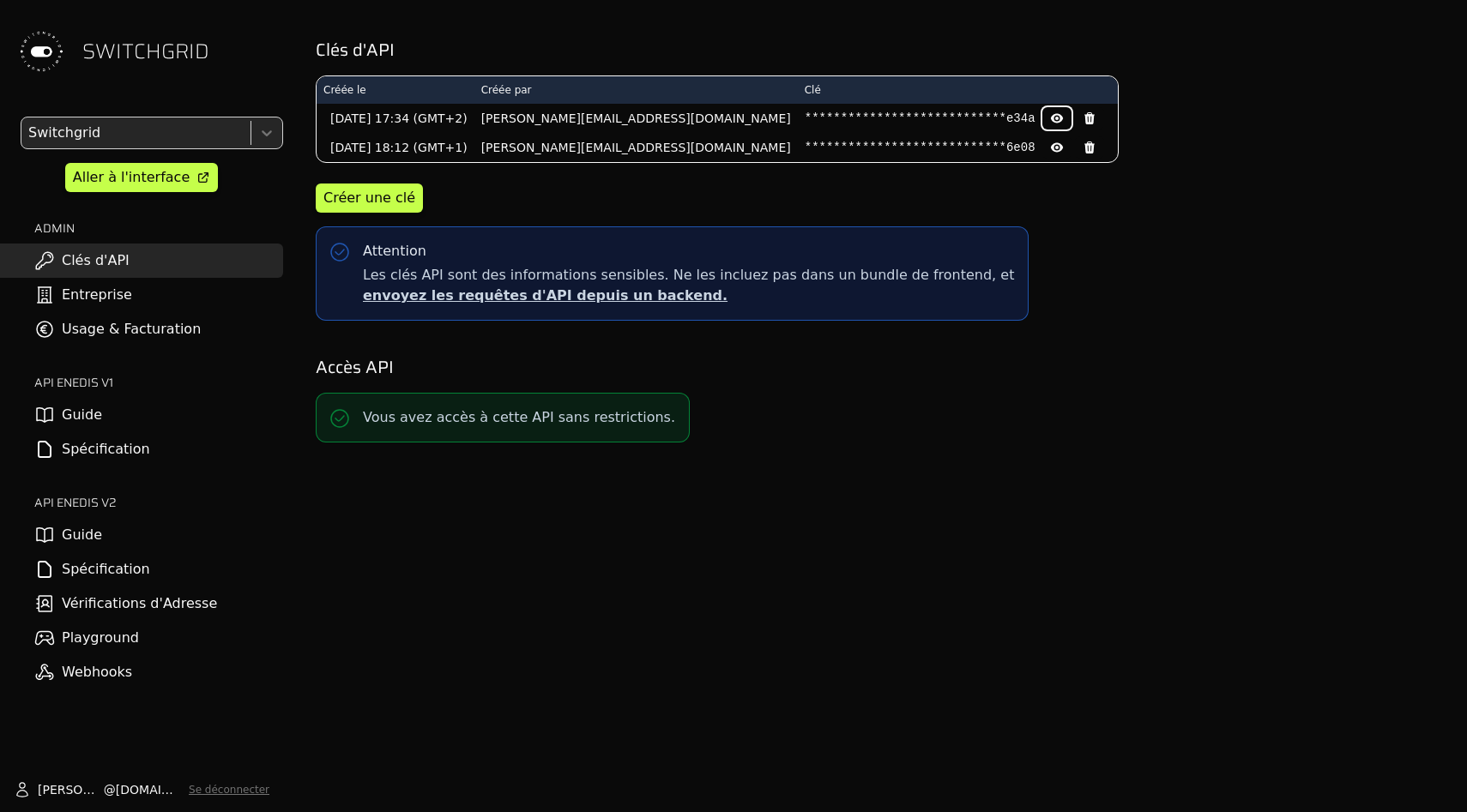
click at [1050, 120] on icon at bounding box center [1056, 119] width 12 height 10
click at [805, 120] on pre "7ec51622aaf00c3cff55b04c0da5e34a" at bounding box center [920, 118] width 231 height 17
copy pre "7ec51622aaf00c3cff55b04c0da5e34a"
click at [1078, 126] on div "**********" at bounding box center [880, 123] width 1127 height 94
